Goal: Information Seeking & Learning: Learn about a topic

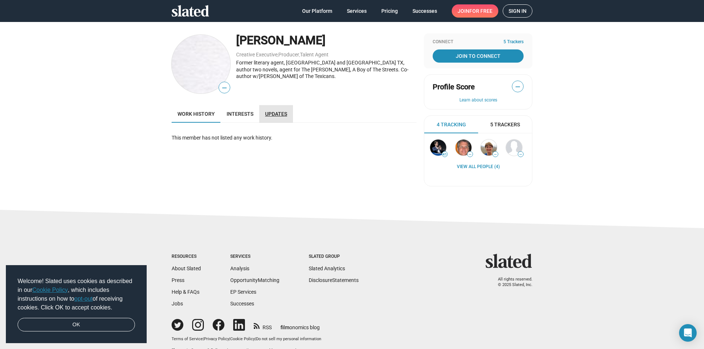
click at [271, 115] on span "Updates" at bounding box center [276, 114] width 22 height 6
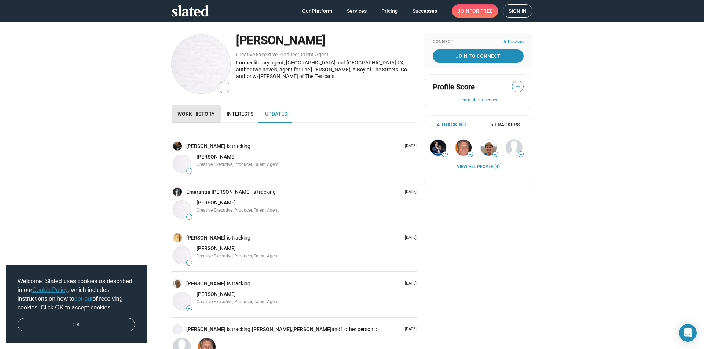
click at [188, 114] on span "Work history" at bounding box center [195, 114] width 37 height 6
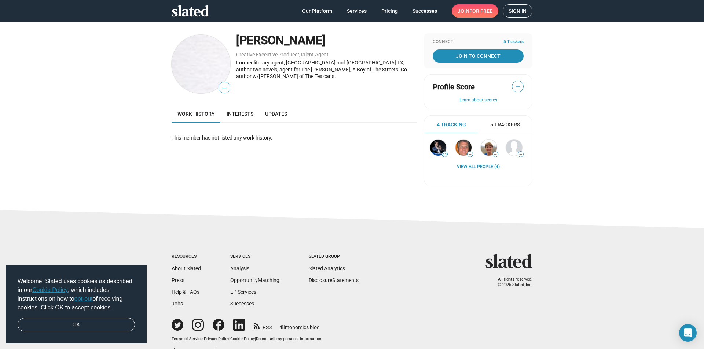
click at [236, 114] on span "Interests" at bounding box center [240, 114] width 27 height 6
